Goal: Transaction & Acquisition: Purchase product/service

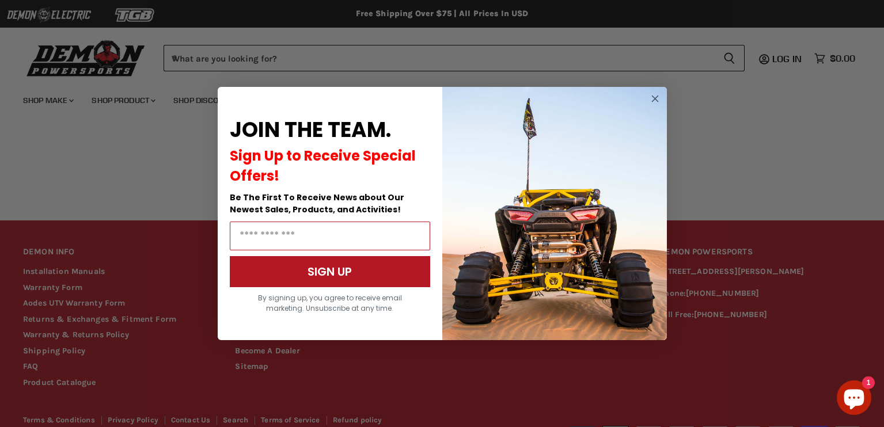
scroll to position [884, 0]
